Goal: Information Seeking & Learning: Check status

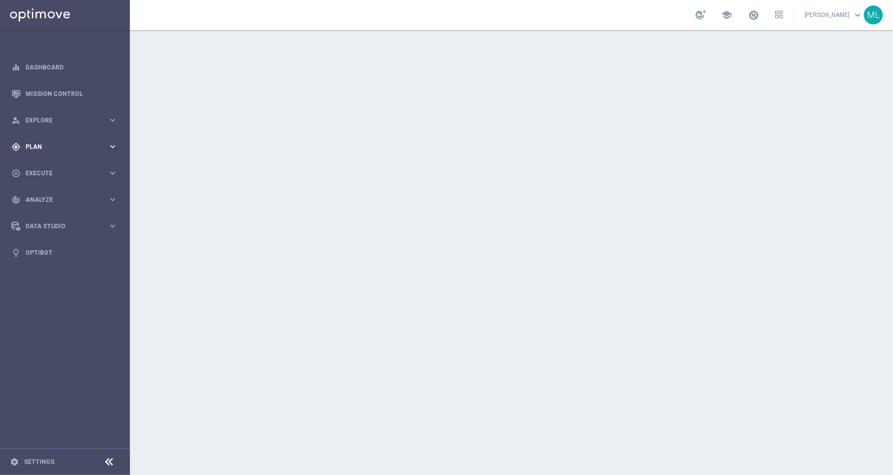
click at [109, 148] on icon "keyboard_arrow_right" at bounding box center [112, 146] width 9 height 9
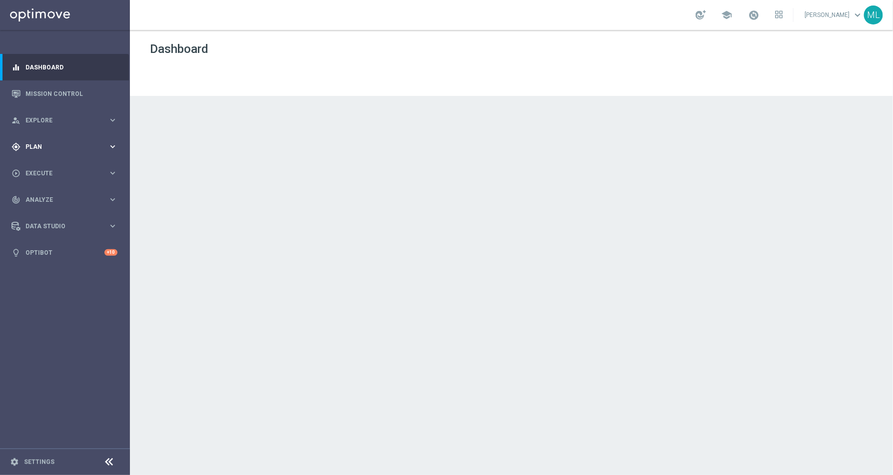
click at [115, 149] on icon "keyboard_arrow_right" at bounding box center [112, 146] width 9 height 9
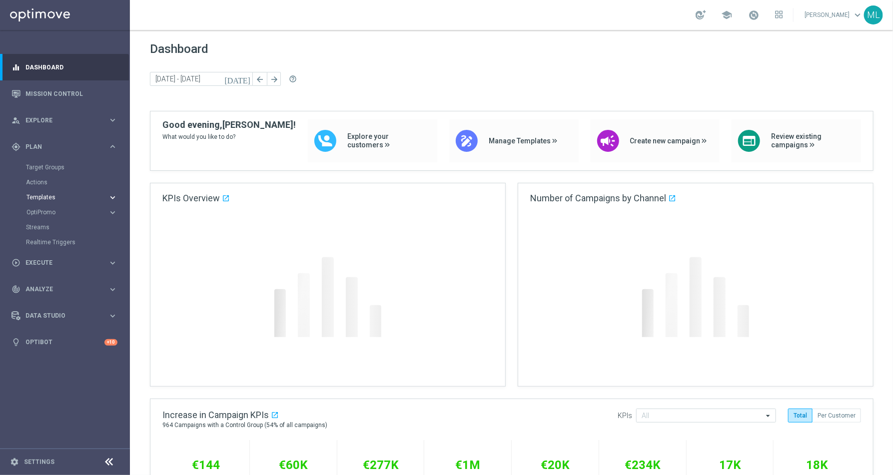
click at [113, 195] on icon "keyboard_arrow_right" at bounding box center [112, 197] width 9 height 9
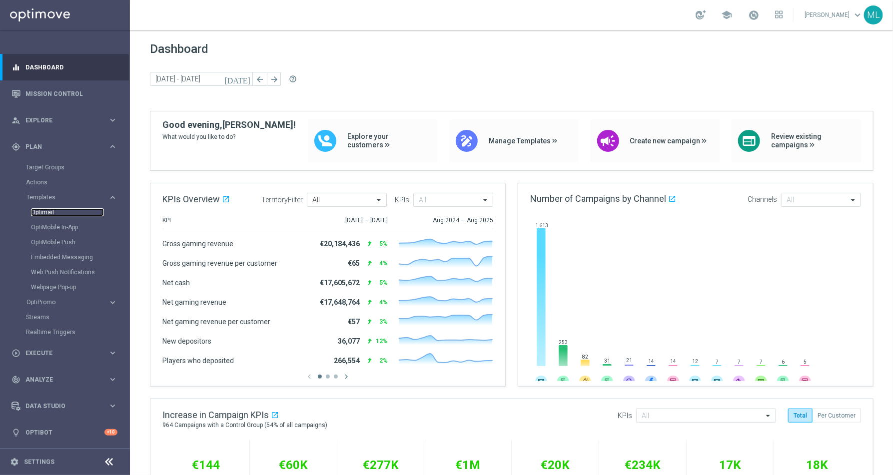
click at [50, 210] on link "Optimail" at bounding box center [67, 212] width 73 height 8
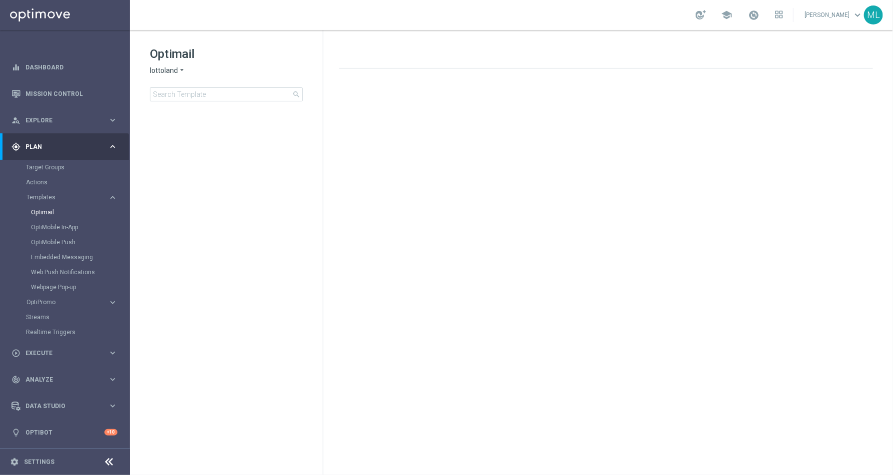
click at [183, 71] on icon "arrow_drop_down" at bounding box center [182, 70] width 8 height 9
click at [0, 0] on span "KenoGO" at bounding box center [0, 0] width 0 height 0
click at [184, 96] on input at bounding box center [226, 94] width 153 height 14
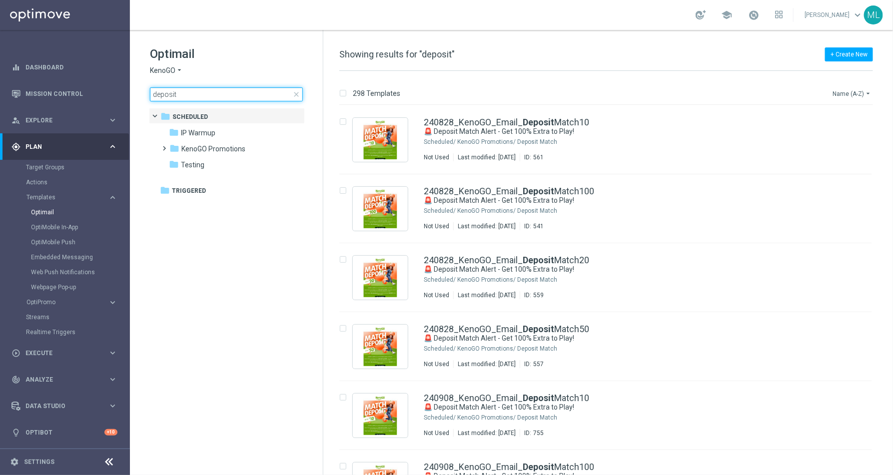
type input "deposit"
click at [868, 90] on icon "arrow_drop_down" at bounding box center [868, 93] width 8 height 8
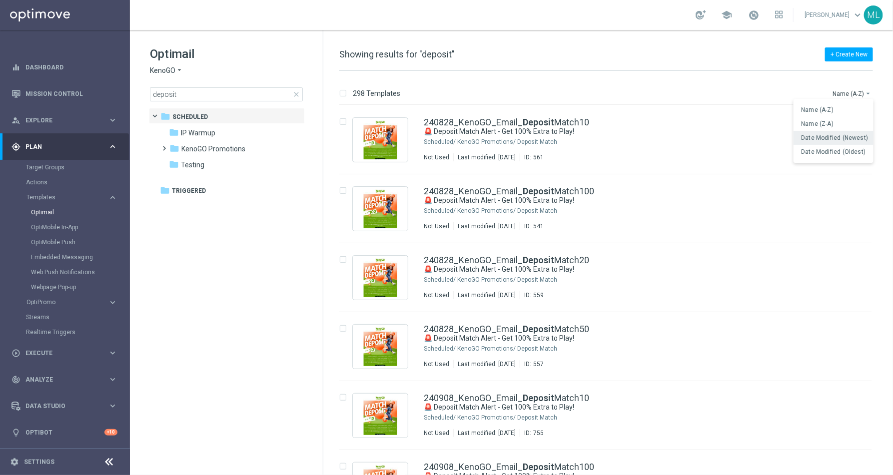
click at [824, 143] on div "Date Modified (Newest)" at bounding box center [834, 138] width 80 height 14
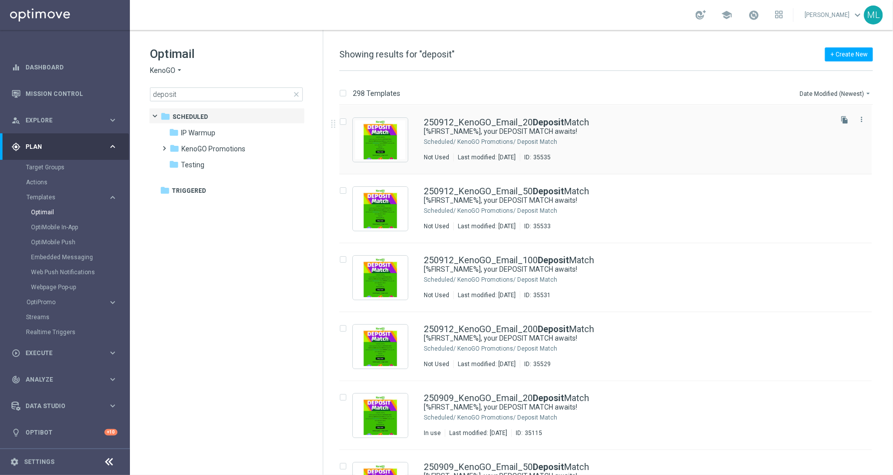
click at [633, 138] on div "KenoGO Promotions/ Deposit Match" at bounding box center [643, 142] width 373 height 8
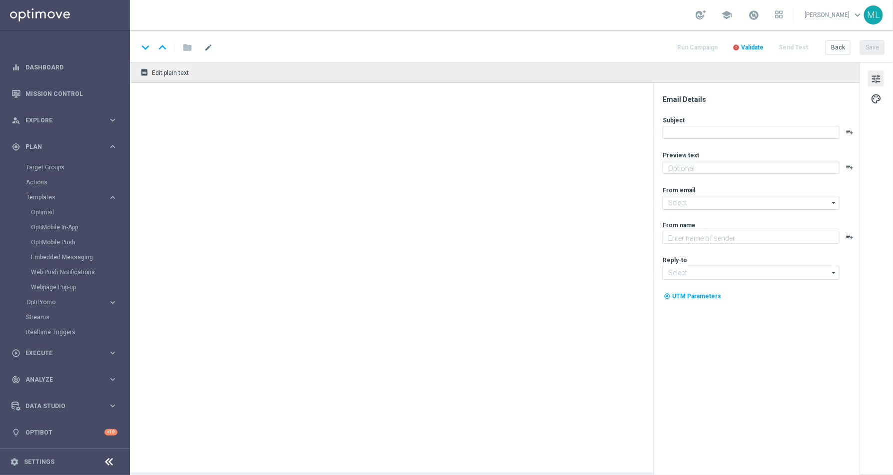
type textarea "Unlock your 100% match today!"
type input "mail@crm.kenogo.com.au"
type textarea "KenoGO"
type input "support@kenogo.com.au"
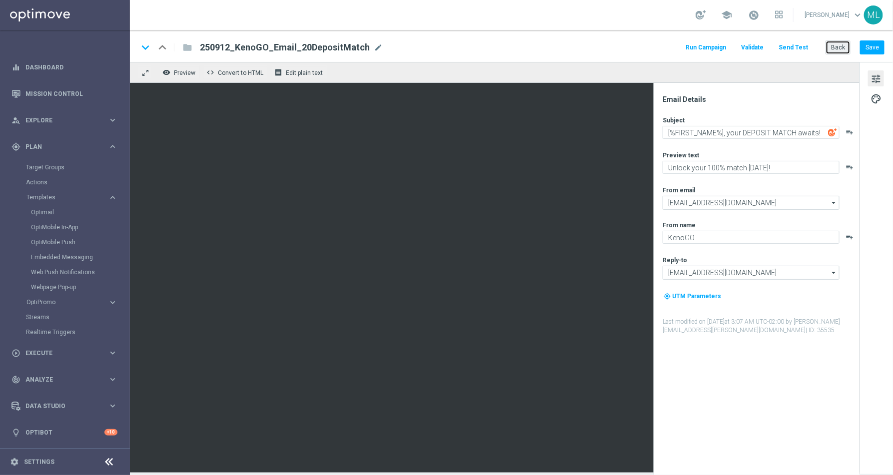
click at [842, 49] on button "Back" at bounding box center [838, 47] width 25 height 14
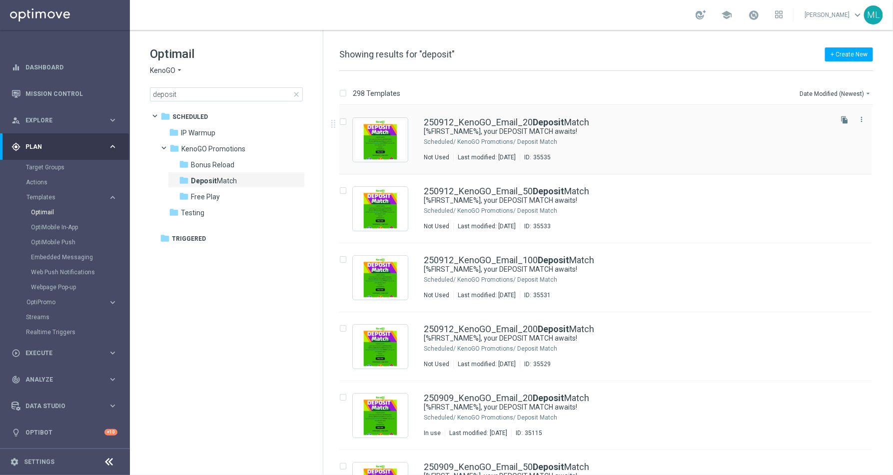
click at [471, 140] on div "KenoGO Promotions/ Deposit Match" at bounding box center [643, 142] width 373 height 8
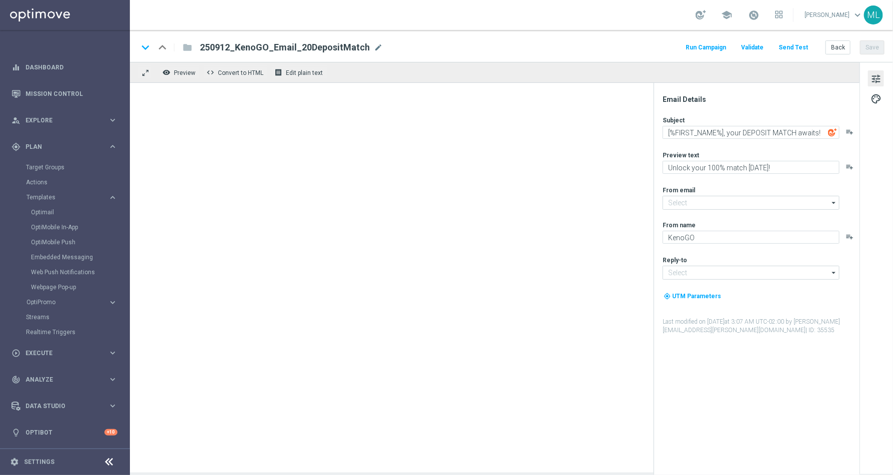
type input "[EMAIL_ADDRESS][DOMAIN_NAME]"
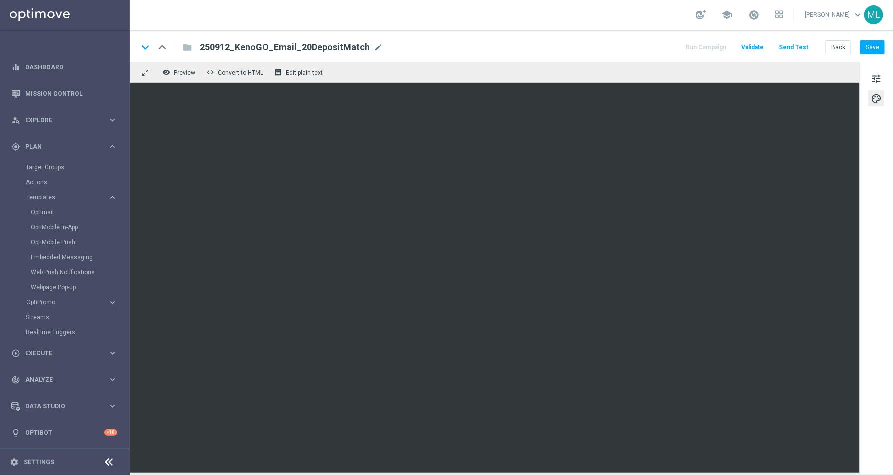
click at [657, 49] on div "keyboard_arrow_down keyboard_arrow_up folder 250912_KenoGO_Email_20DepositMatch…" at bounding box center [511, 47] width 747 height 13
click at [588, 41] on div "keyboard_arrow_down keyboard_arrow_up folder 250912_KenoGO_Email_20DepositMatch…" at bounding box center [511, 47] width 747 height 13
click at [881, 168] on div "tune palette" at bounding box center [876, 268] width 33 height 412
click at [544, 72] on div "remove_red_eye Preview code Convert to HTML receipt Edit plain text" at bounding box center [495, 72] width 730 height 21
click at [557, 52] on div "keyboard_arrow_down keyboard_arrow_up folder 250912_KenoGO_Email_20DepositMatch…" at bounding box center [511, 47] width 747 height 13
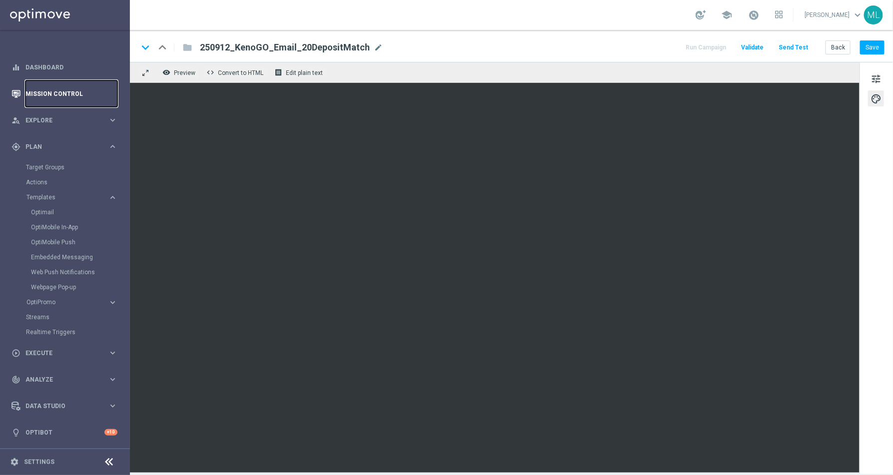
click at [46, 91] on link "Mission Control" at bounding box center [71, 93] width 92 height 26
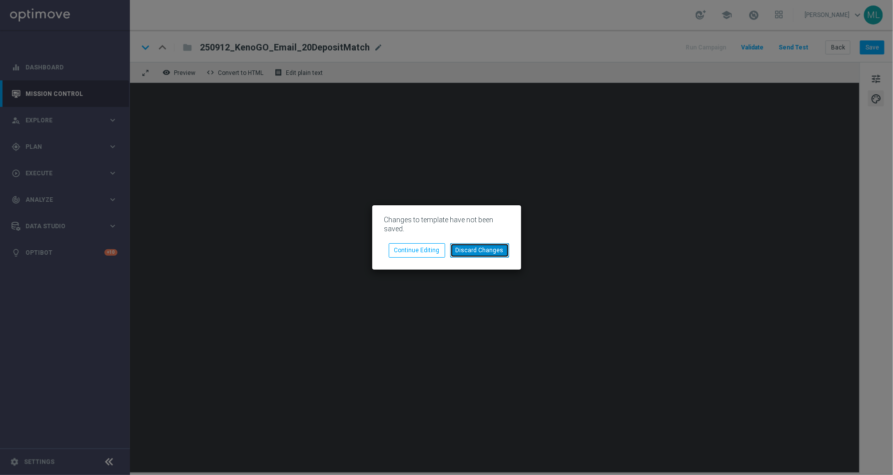
click at [476, 248] on button "Discard Changes" at bounding box center [479, 250] width 59 height 14
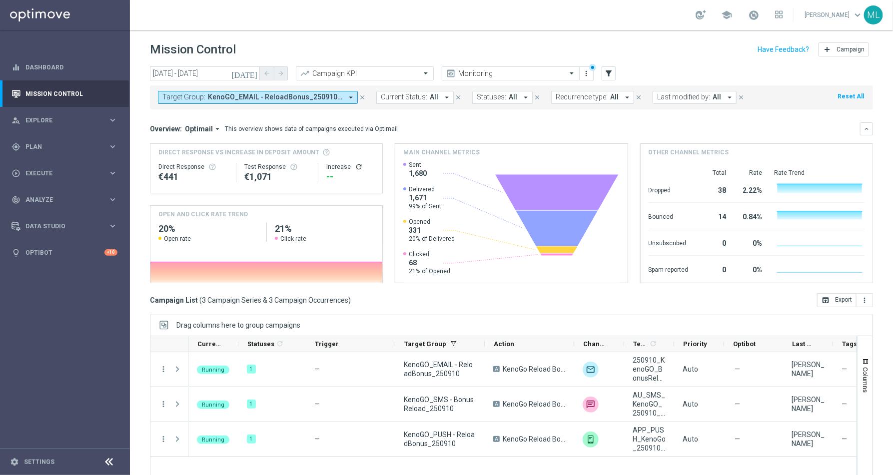
click at [254, 74] on icon "[DATE]" at bounding box center [244, 73] width 27 height 9
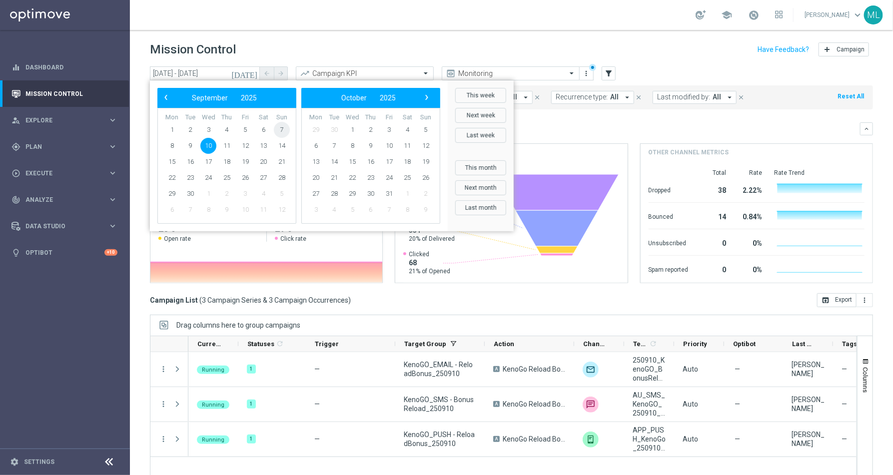
click at [281, 125] on span "7" at bounding box center [282, 130] width 16 height 16
click at [280, 126] on span "7" at bounding box center [282, 130] width 16 height 16
type input "07 Sep 2025 - 07 Sep 2025"
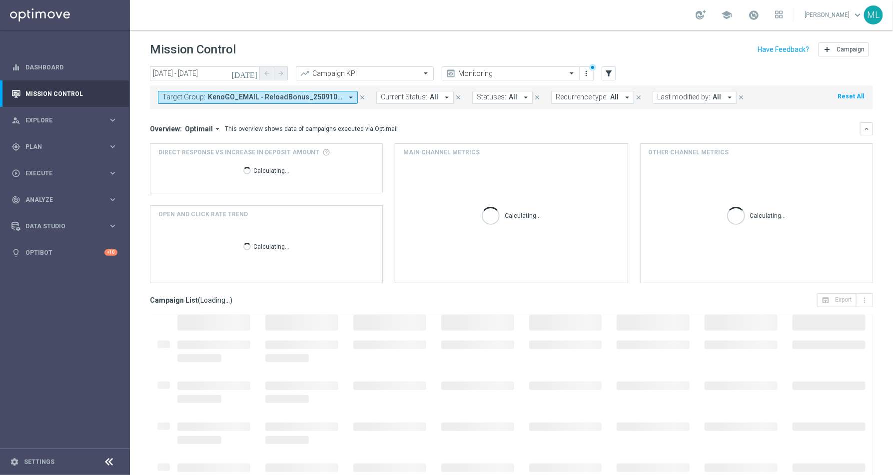
click at [336, 100] on span "KenoGO_EMAIL - ReloadBonus_250910, KenoGO_PUSH - ReloadBonus_250910, KenoGO_SMS…" at bounding box center [275, 97] width 134 height 8
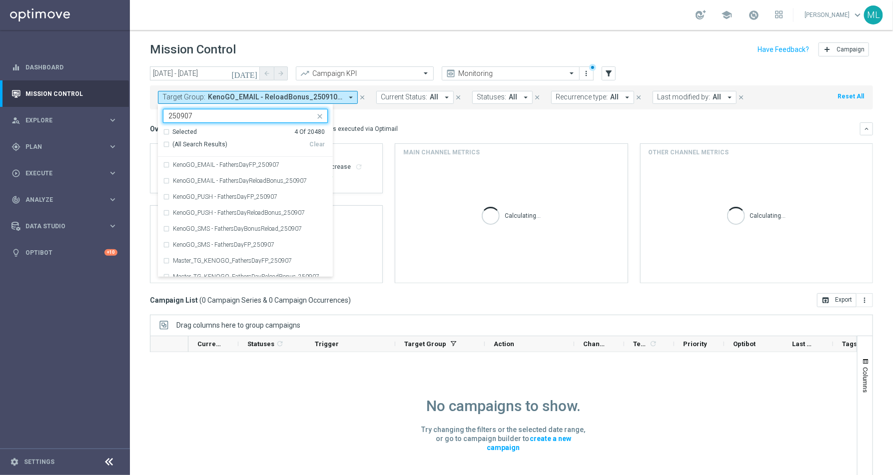
click at [164, 144] on div "(All Search Results)" at bounding box center [236, 144] width 146 height 8
type input "250907"
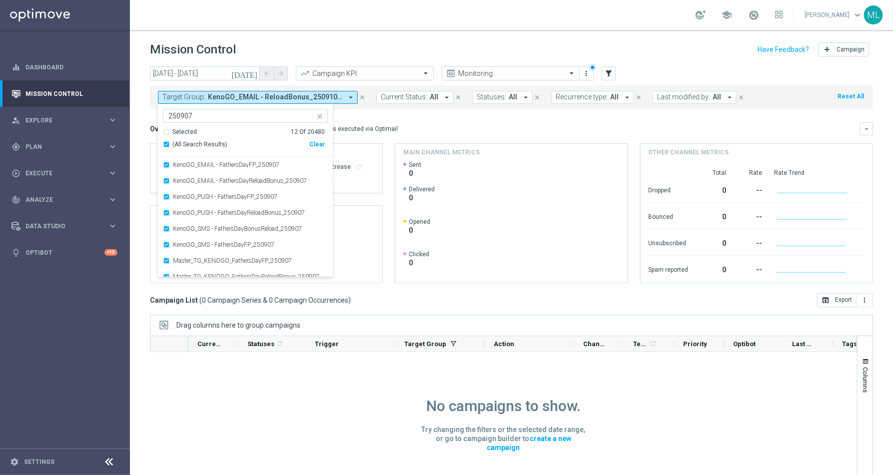
click at [402, 116] on mini-dashboard "Overview: Optimail arrow_drop_down This overview shows data of campaigns execut…" at bounding box center [511, 201] width 723 height 184
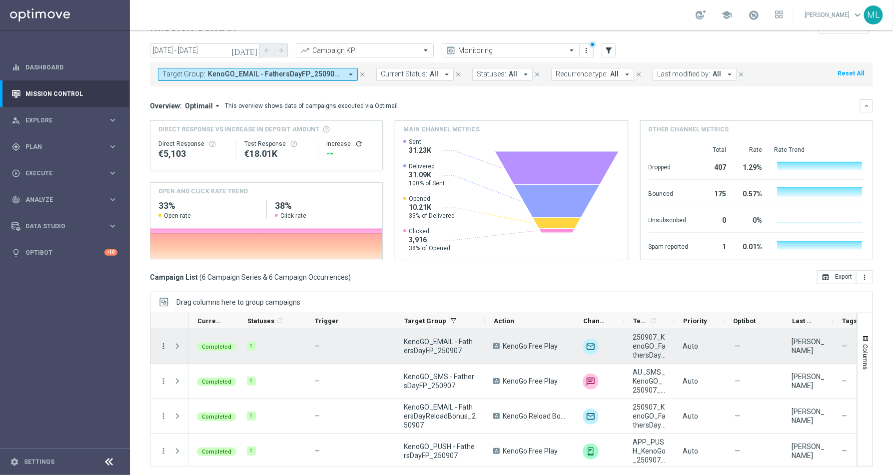
click at [163, 346] on icon "more_vert" at bounding box center [163, 346] width 9 height 9
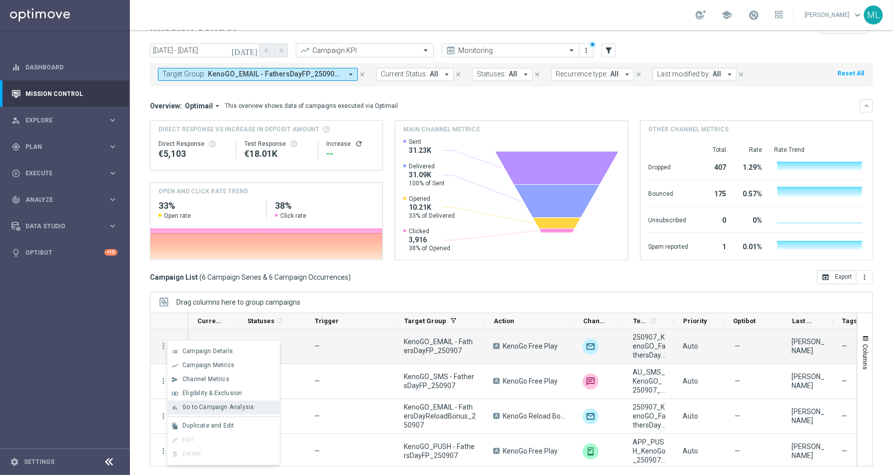
click at [195, 408] on span "Go to Campaign Analysis" at bounding box center [217, 407] width 71 height 7
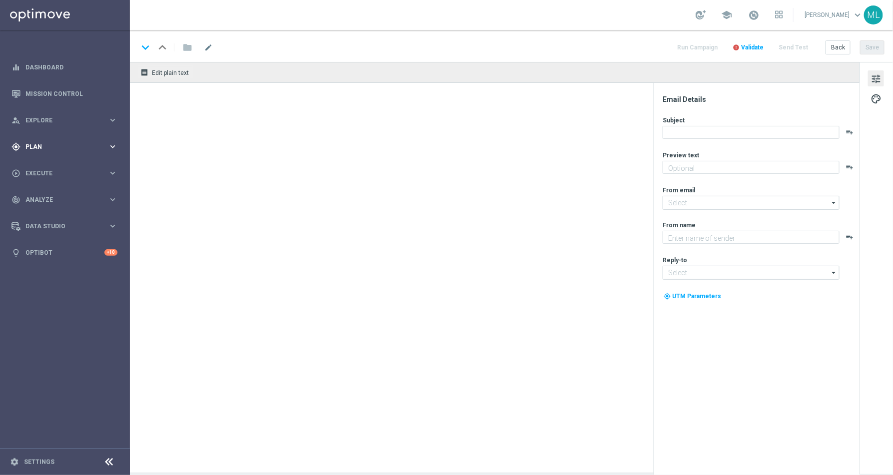
click at [113, 150] on icon "keyboard_arrow_right" at bounding box center [112, 146] width 9 height 9
type textarea "Unlock your 100% match [DATE]!"
type textarea "KenoGO"
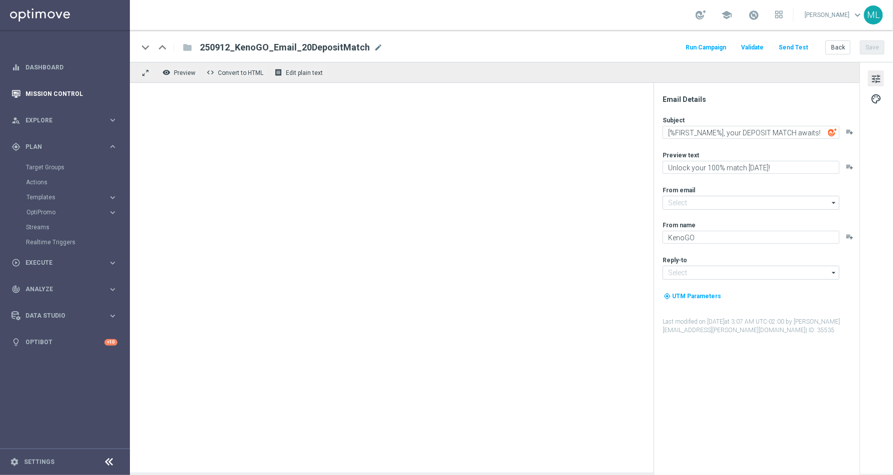
type input "[EMAIL_ADDRESS][DOMAIN_NAME]"
click at [72, 90] on link "Mission Control" at bounding box center [71, 93] width 92 height 26
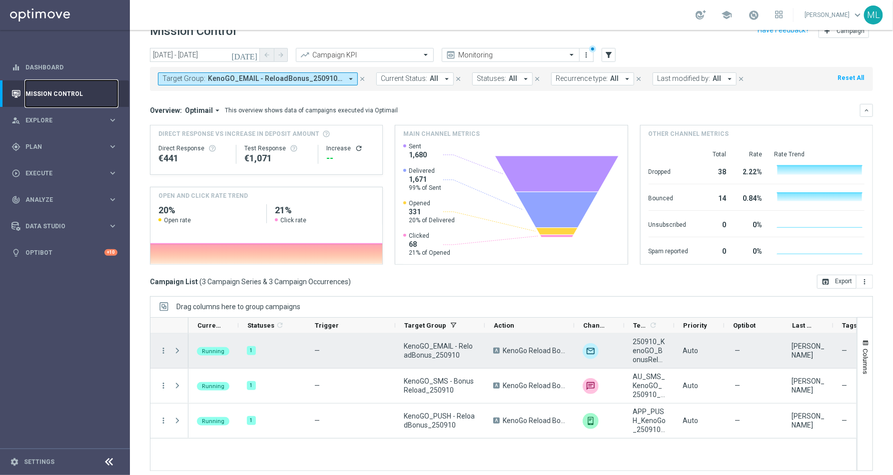
scroll to position [23, 0]
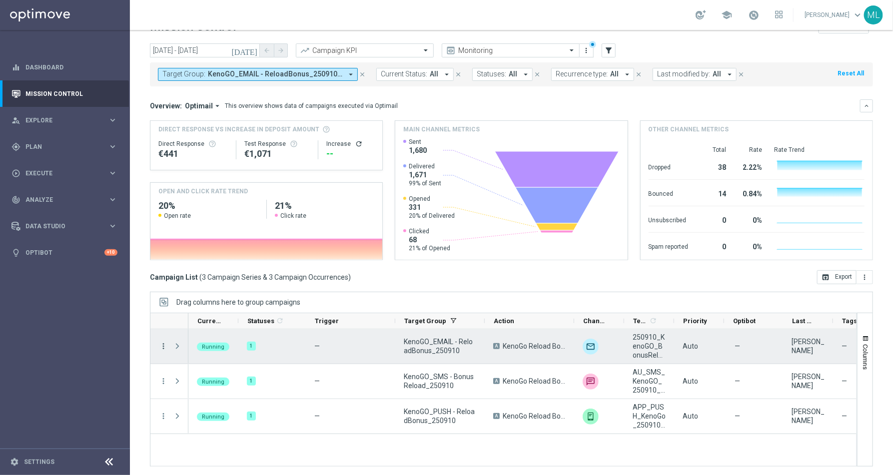
click at [161, 345] on icon "more_vert" at bounding box center [163, 346] width 9 height 9
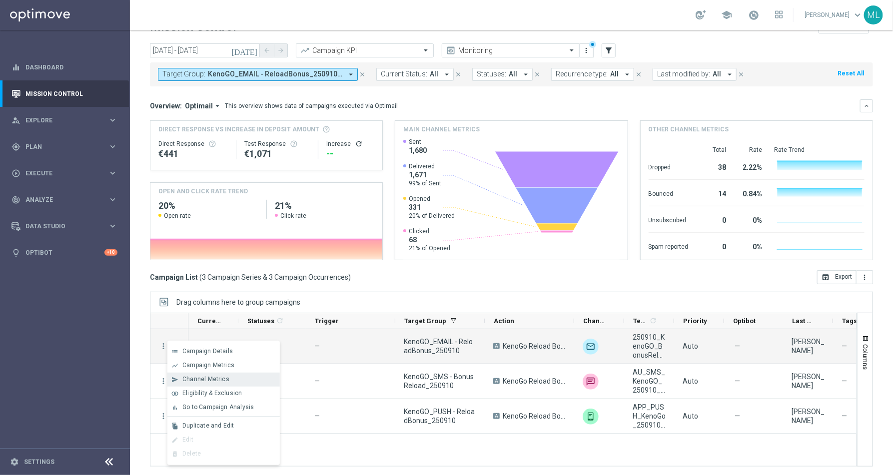
click at [200, 379] on span "Channel Metrics" at bounding box center [205, 379] width 47 height 7
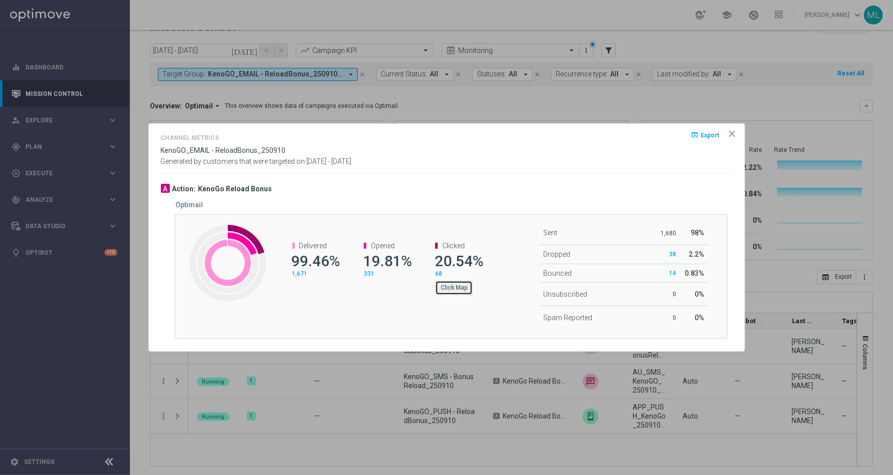
click at [456, 285] on button "Click Map" at bounding box center [453, 288] width 37 height 14
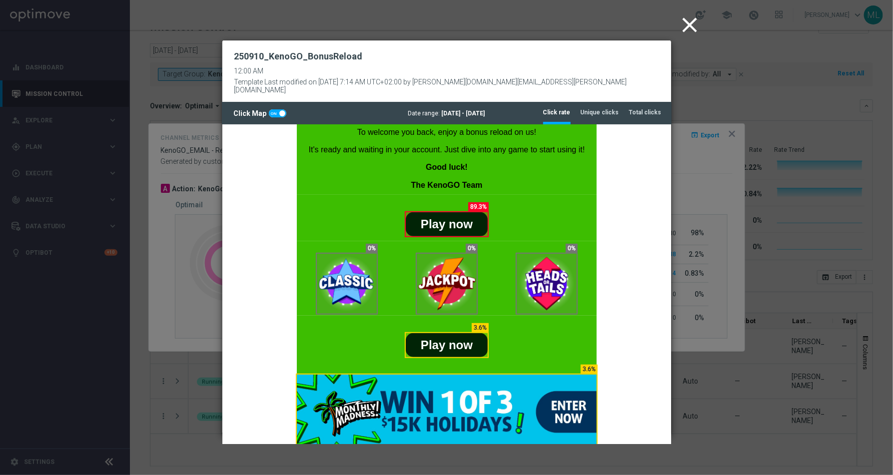
scroll to position [211, 0]
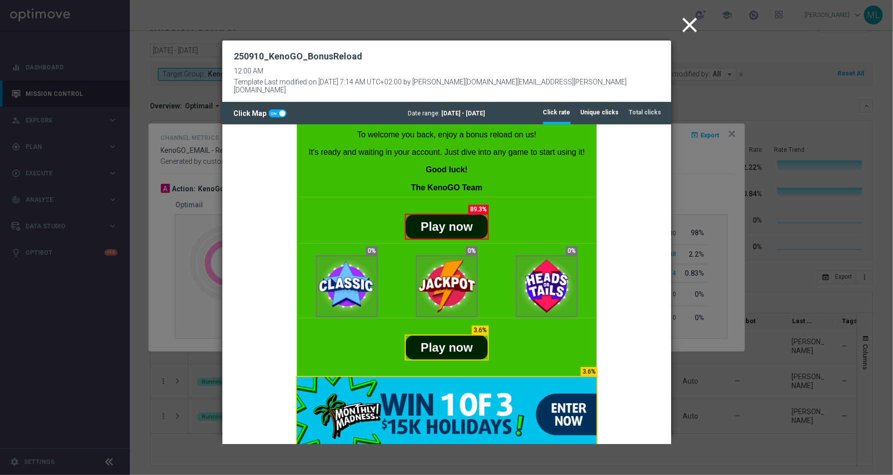
click at [606, 108] on tab-header "Unique clicks" at bounding box center [600, 112] width 38 height 8
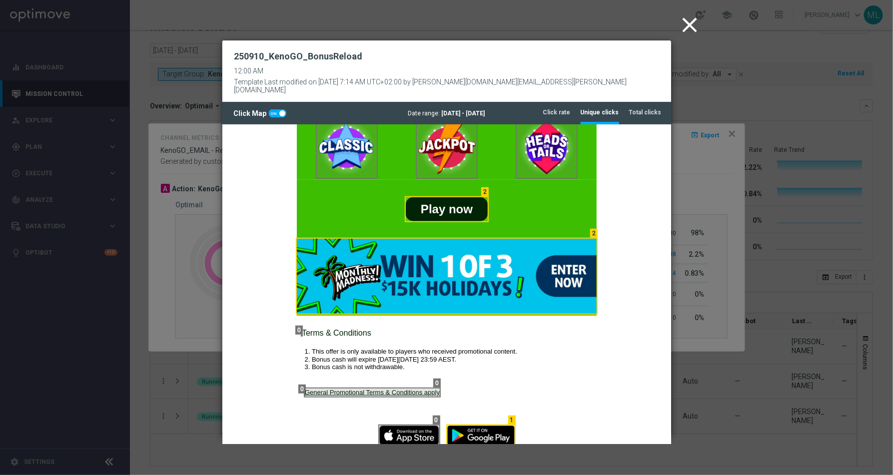
scroll to position [348, 0]
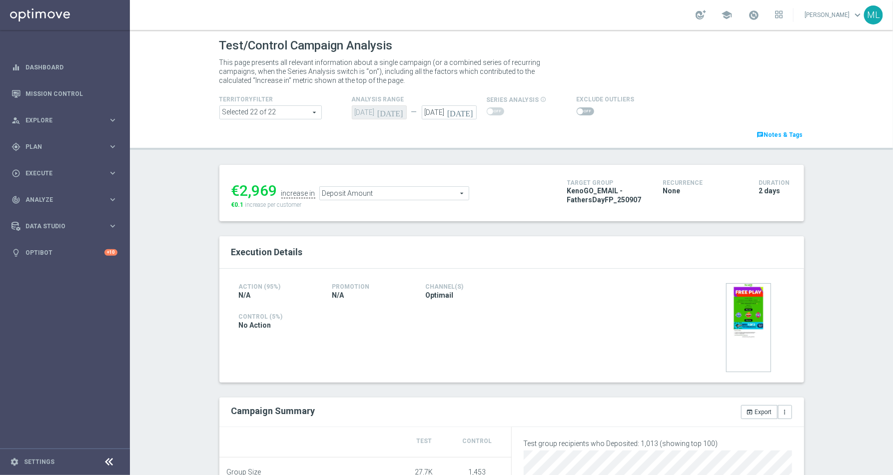
click at [461, 193] on span "Deposit Amount" at bounding box center [394, 193] width 149 height 13
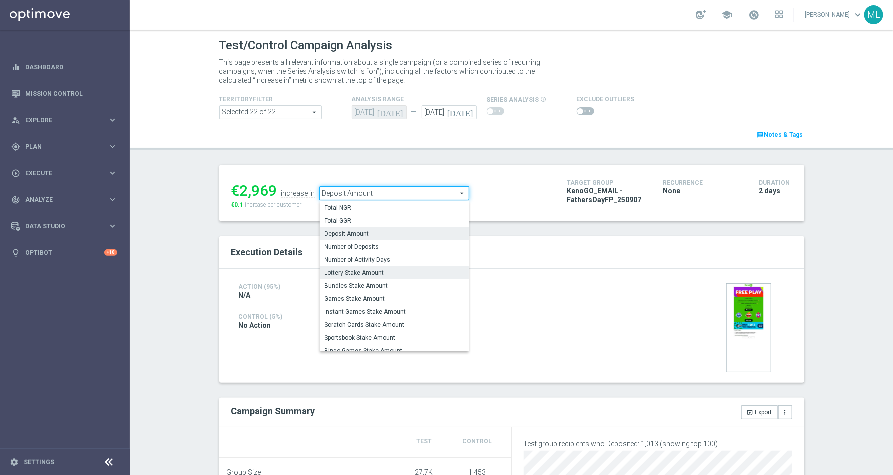
click at [375, 273] on span "Lottery Stake Amount" at bounding box center [394, 273] width 139 height 8
type input "Lottery Stake Amount"
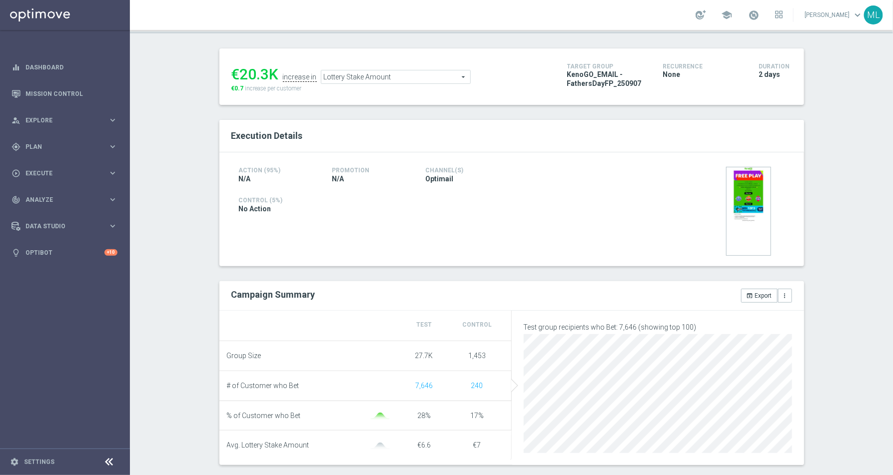
scroll to position [137, 0]
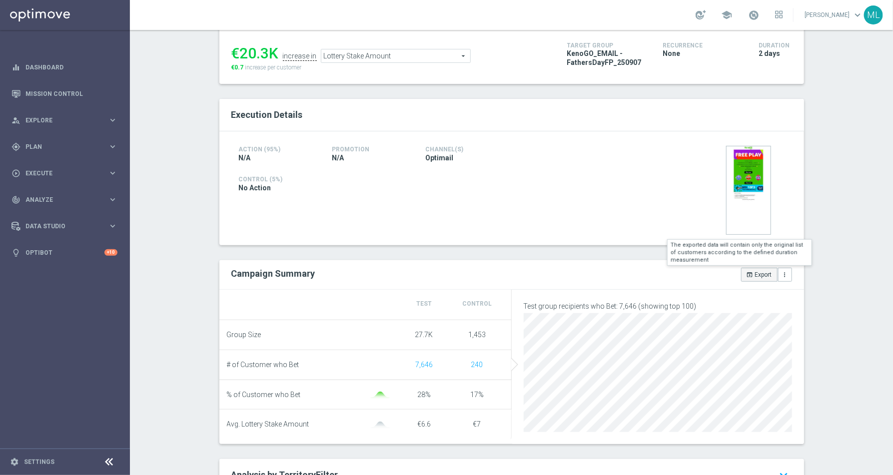
click at [750, 275] on icon "open_in_browser" at bounding box center [750, 274] width 7 height 7
